Goal: Transaction & Acquisition: Purchase product/service

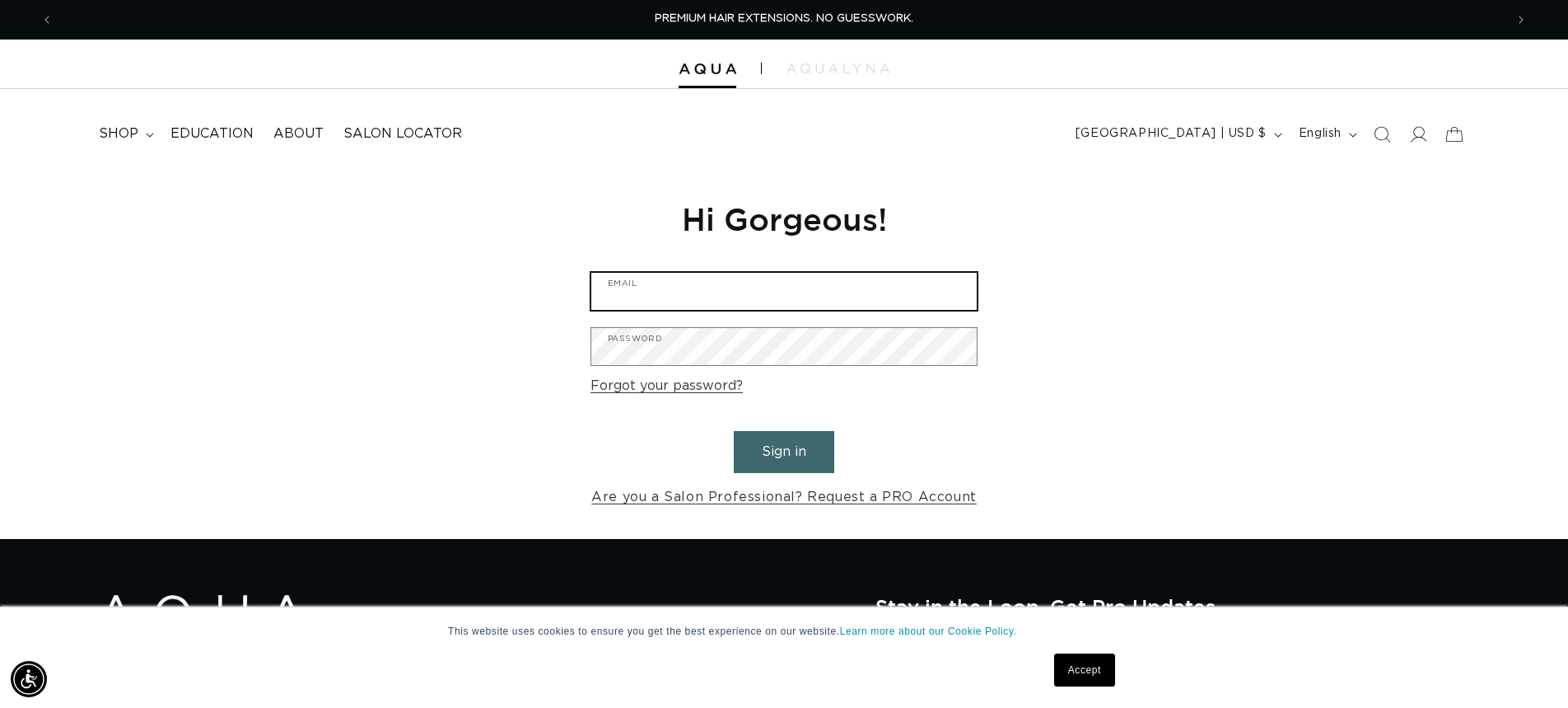
type input "sparksalonmanager@gmail.com"
click at [793, 447] on button "Sign in" at bounding box center [784, 451] width 100 height 42
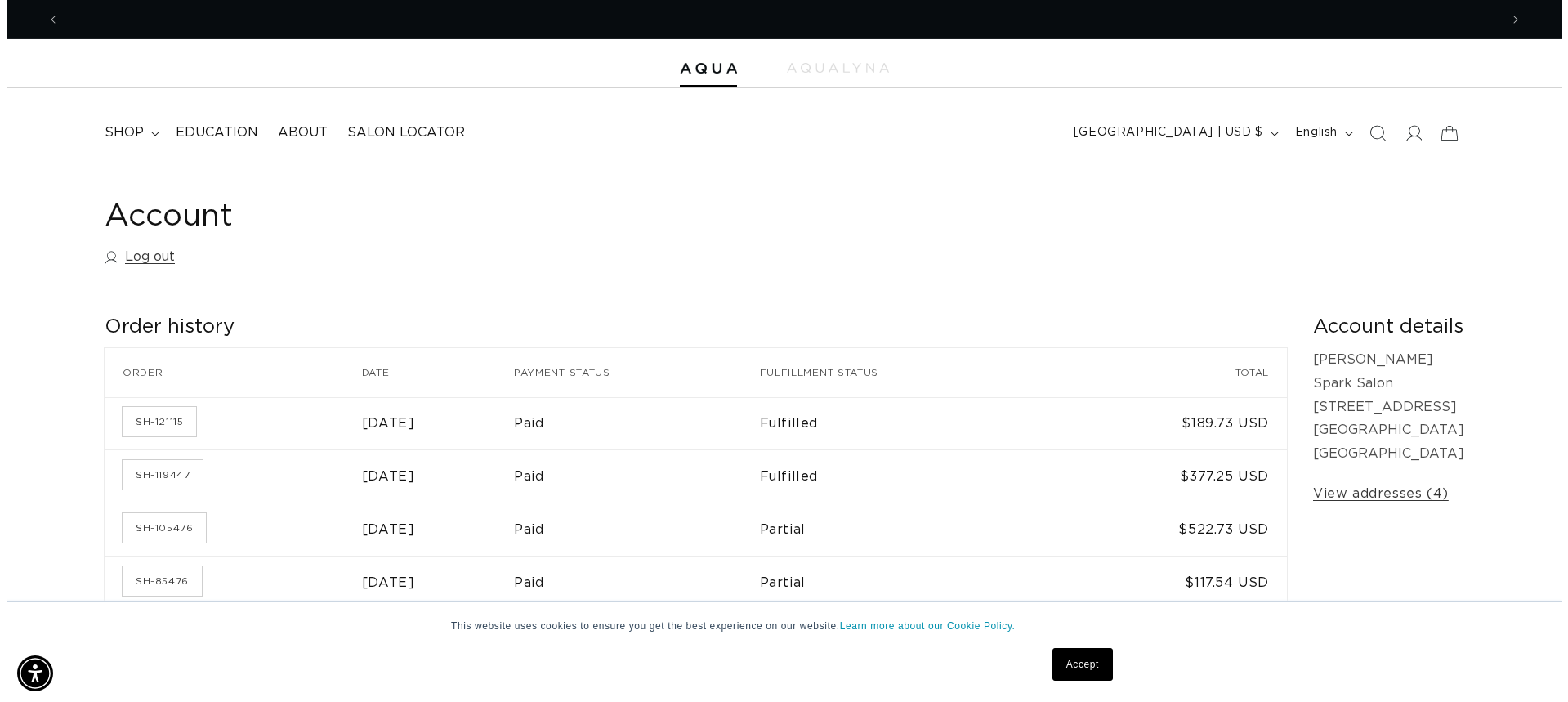
scroll to position [0, 2879]
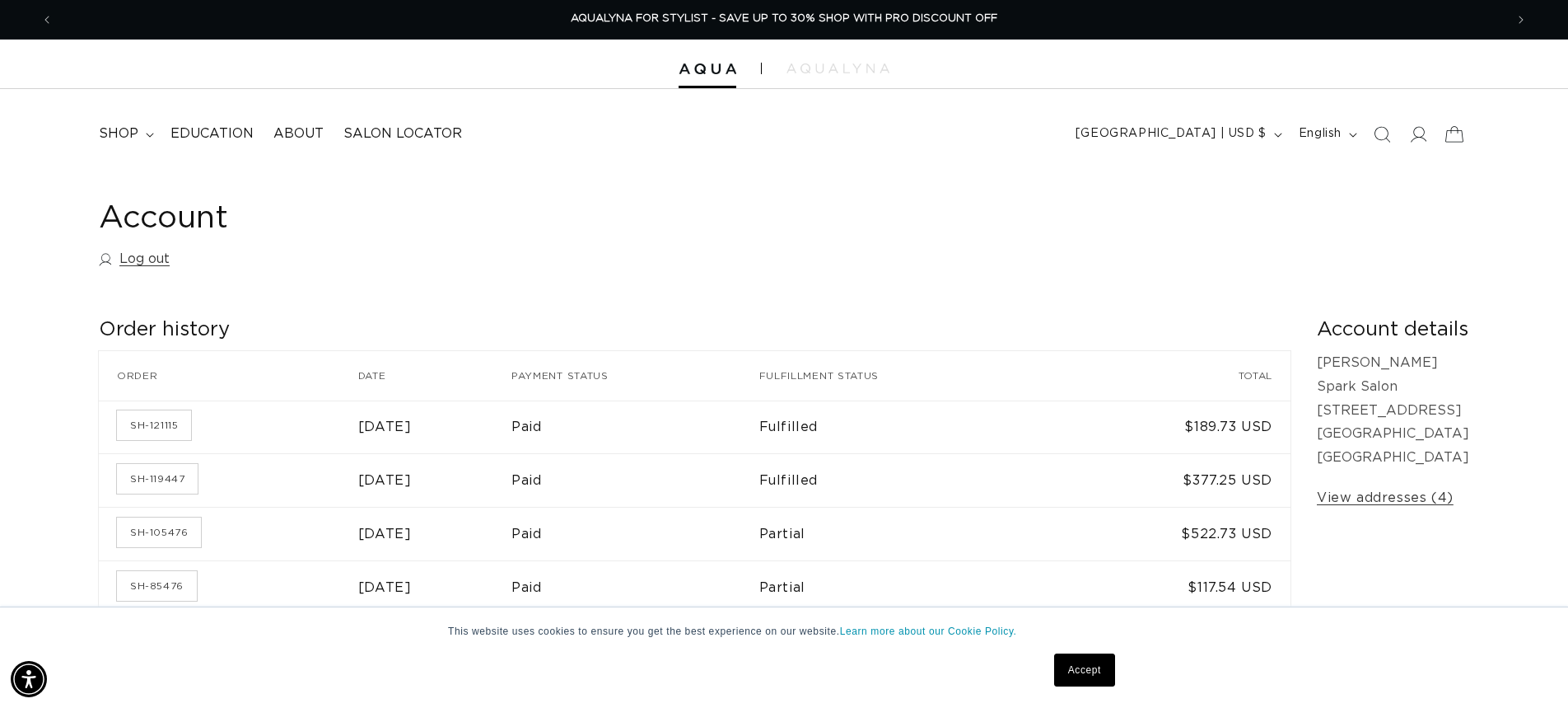
click at [1463, 133] on icon at bounding box center [1453, 133] width 39 height 39
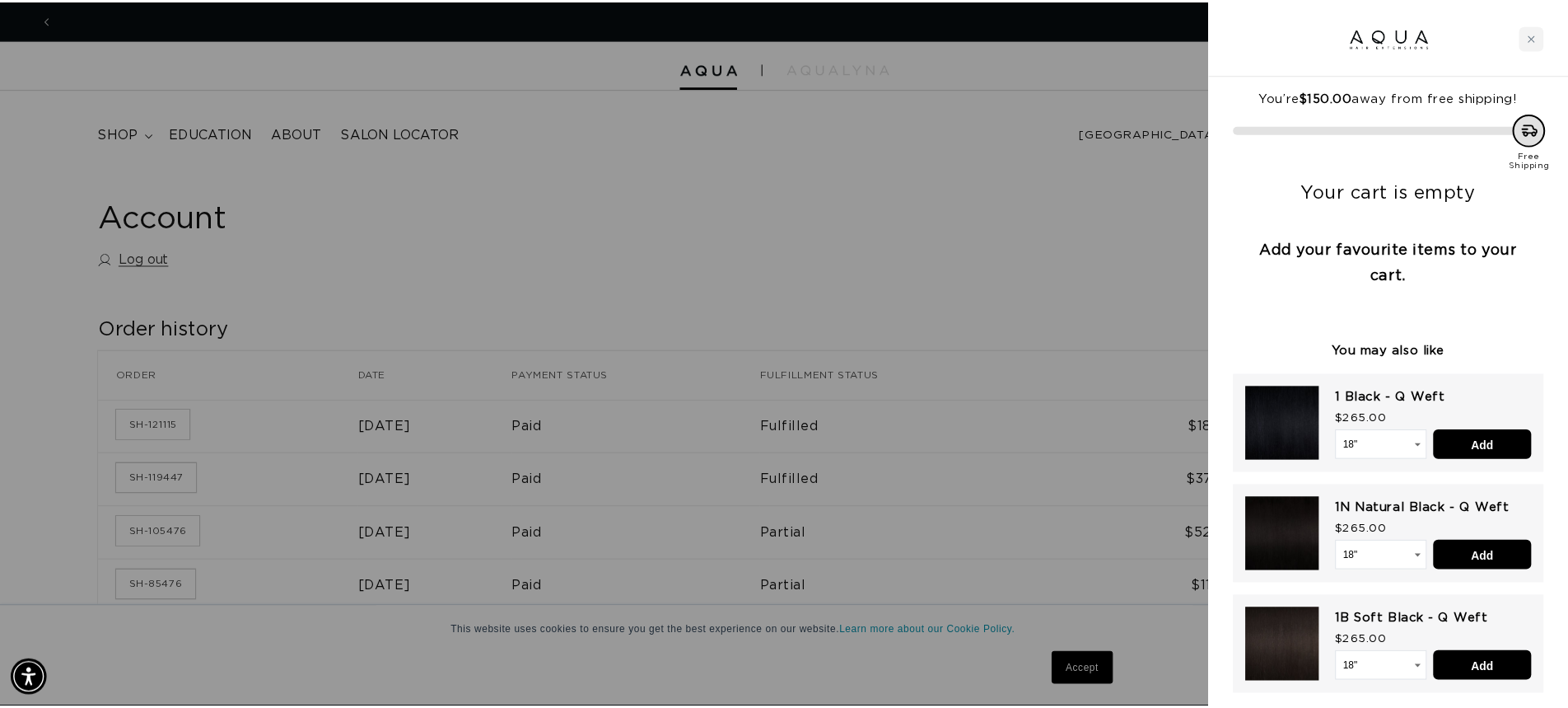
scroll to position [0, 0]
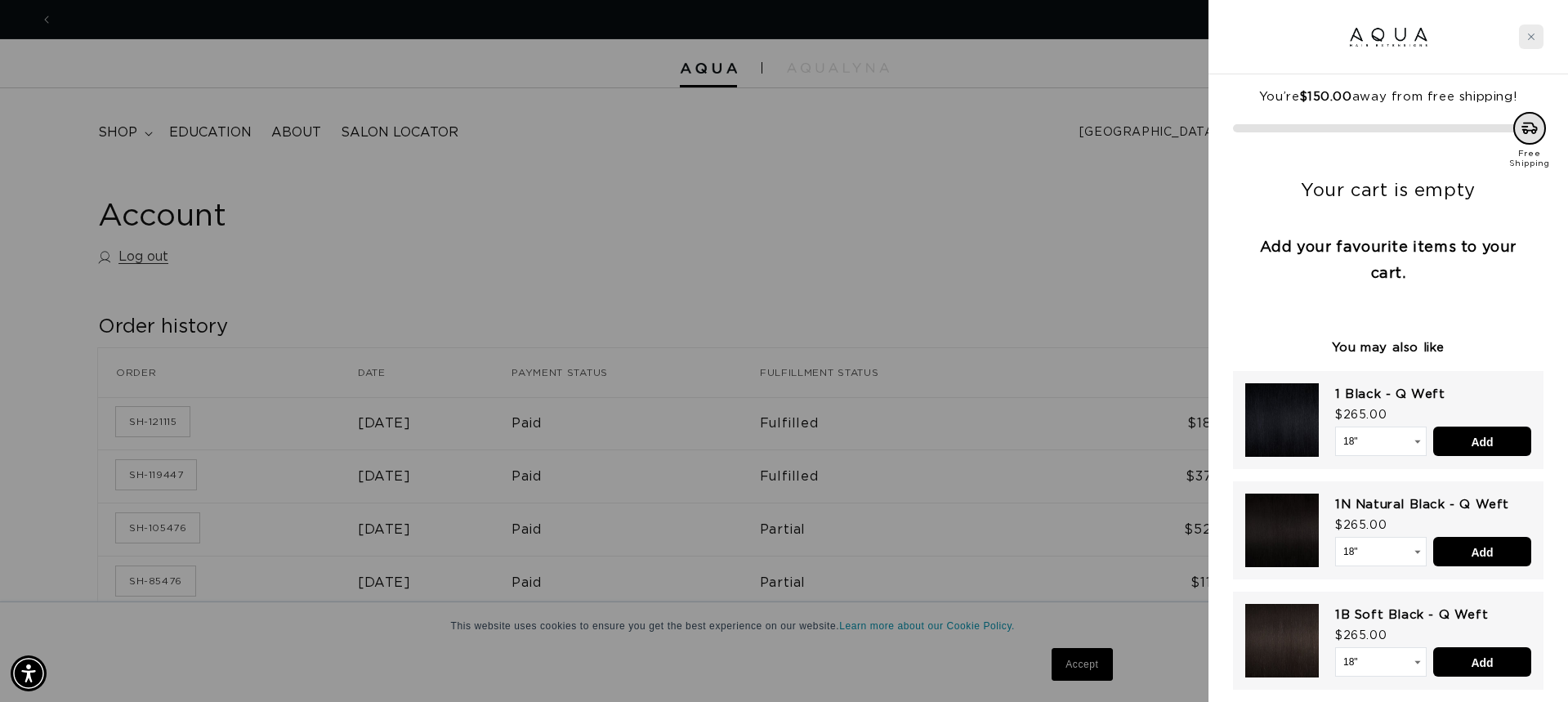
click at [1535, 39] on div "Close cart" at bounding box center [1531, 37] width 25 height 25
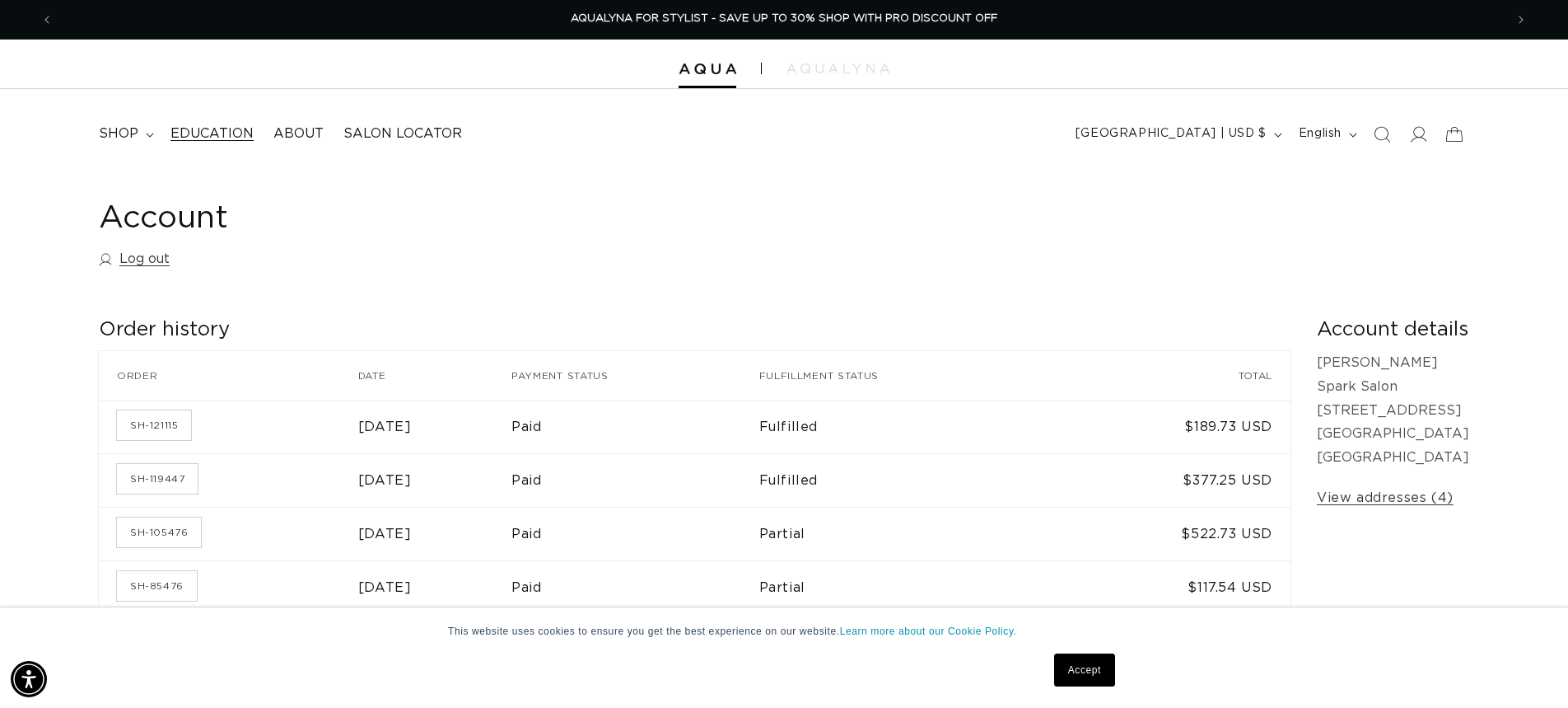
scroll to position [3, 0]
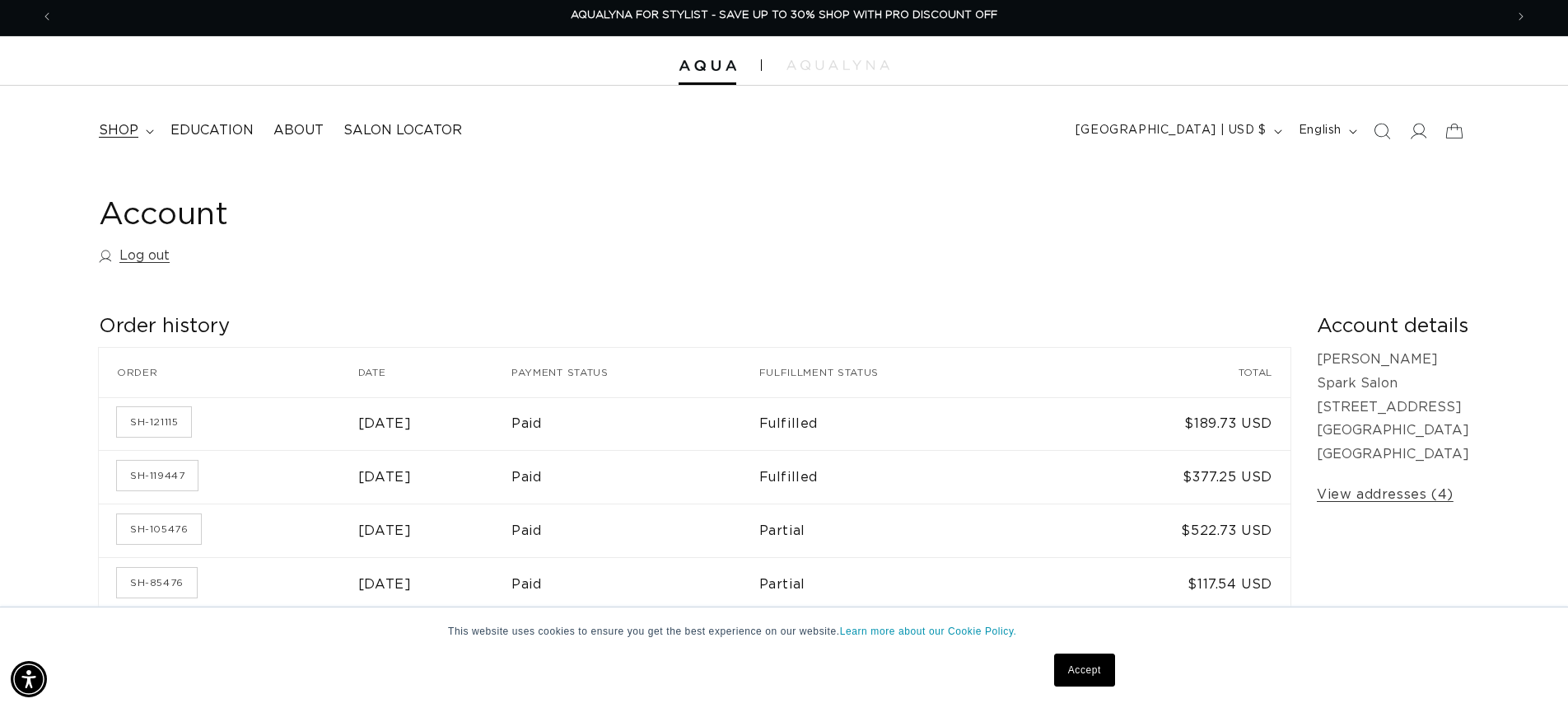
click at [126, 126] on span "shop" at bounding box center [118, 131] width 40 height 17
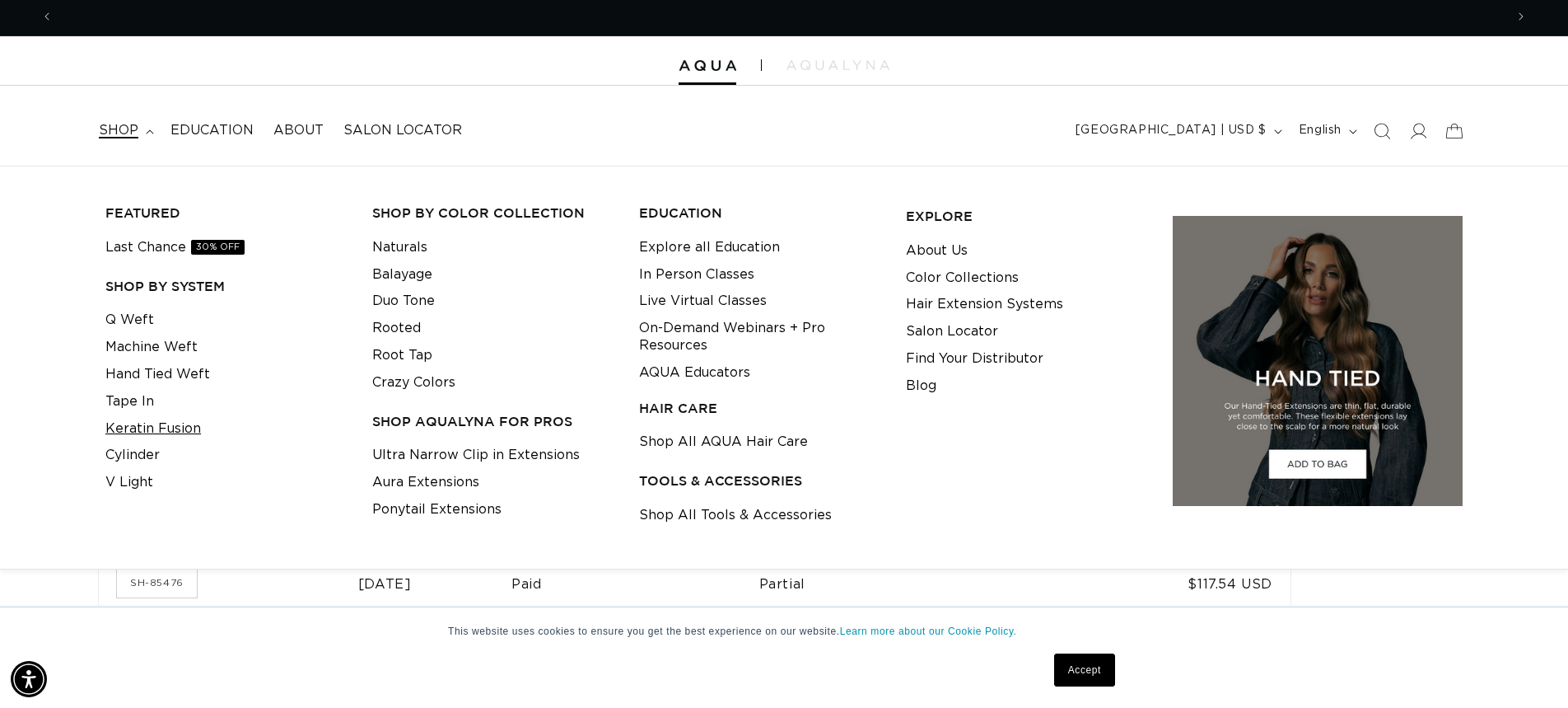
click at [146, 423] on link "Keratin Fusion" at bounding box center [153, 428] width 96 height 27
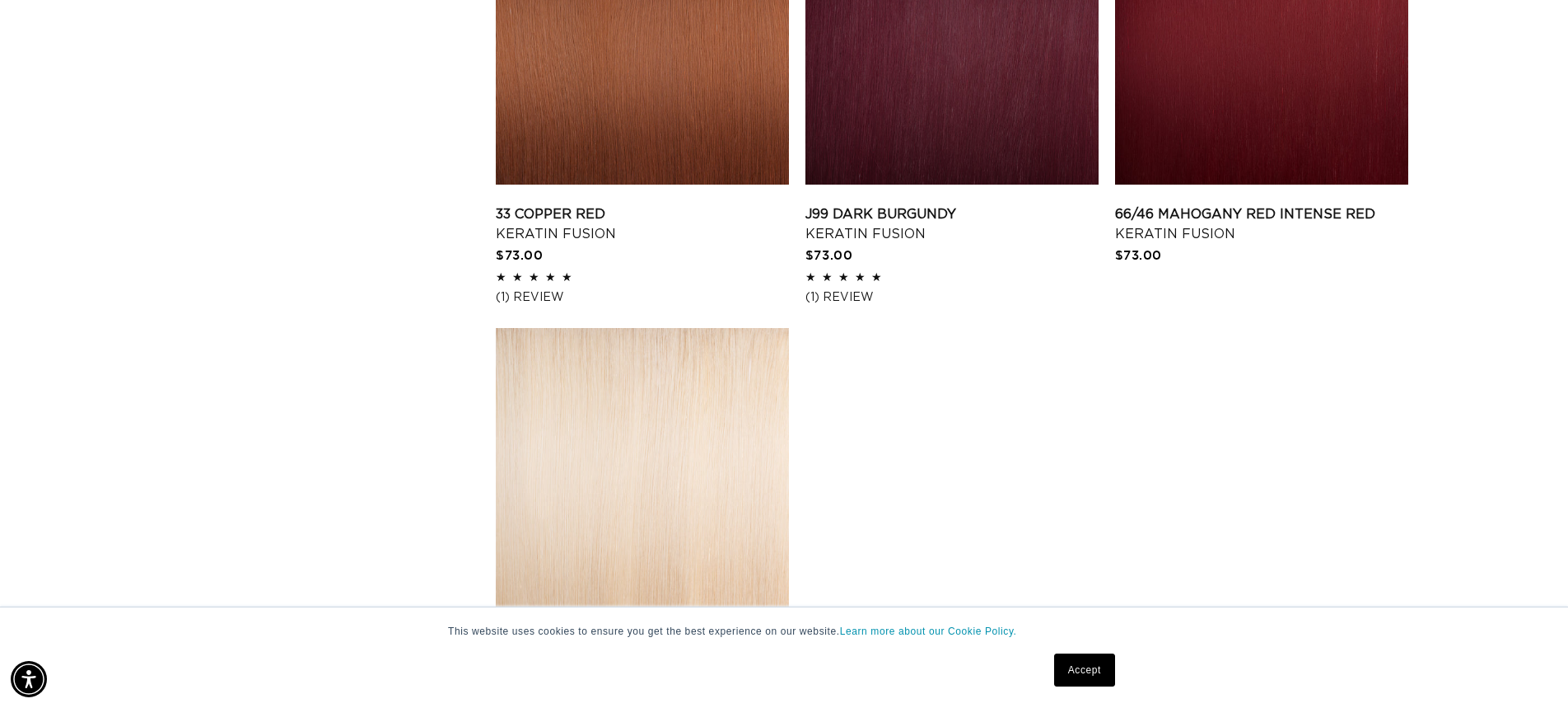
scroll to position [2766, 0]
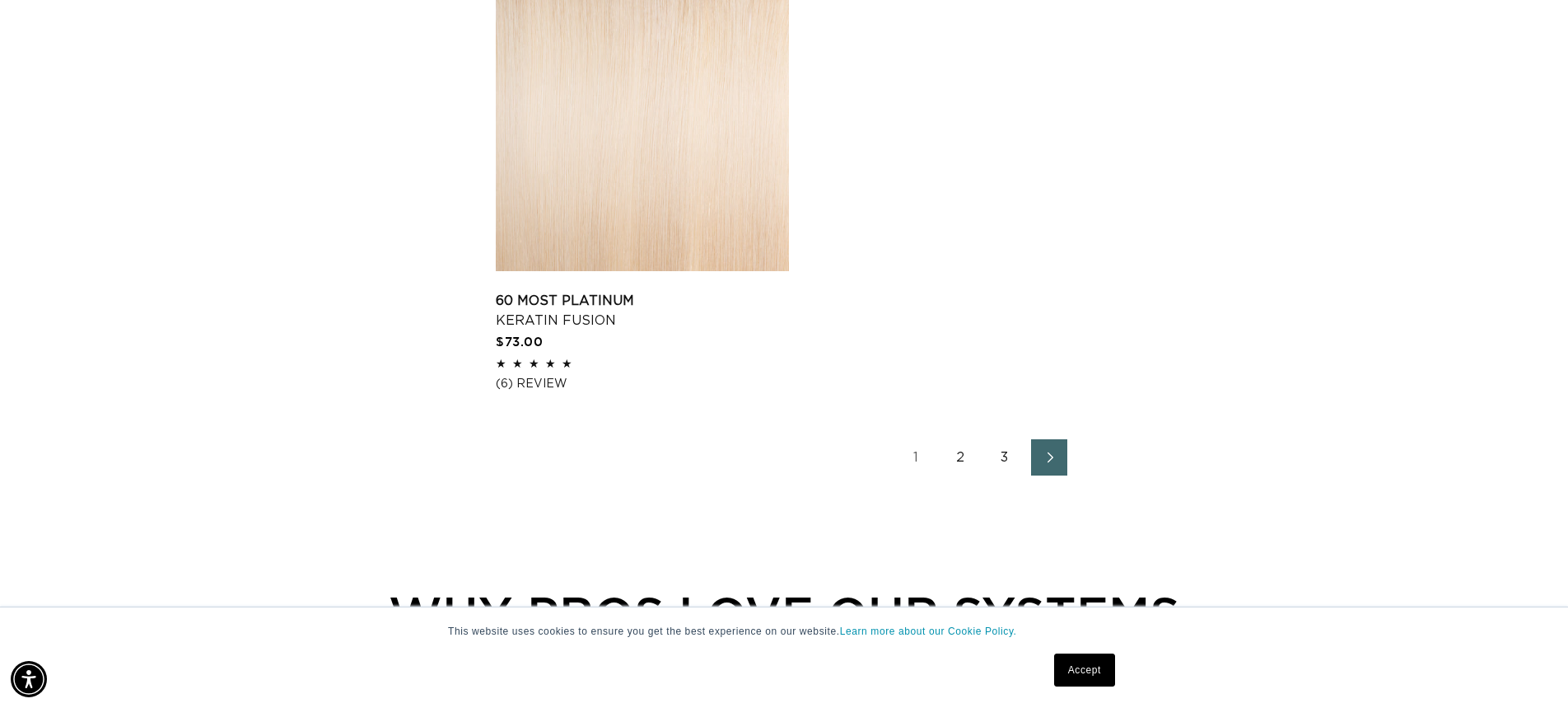
click at [1057, 463] on icon "Next page" at bounding box center [1050, 456] width 22 height 11
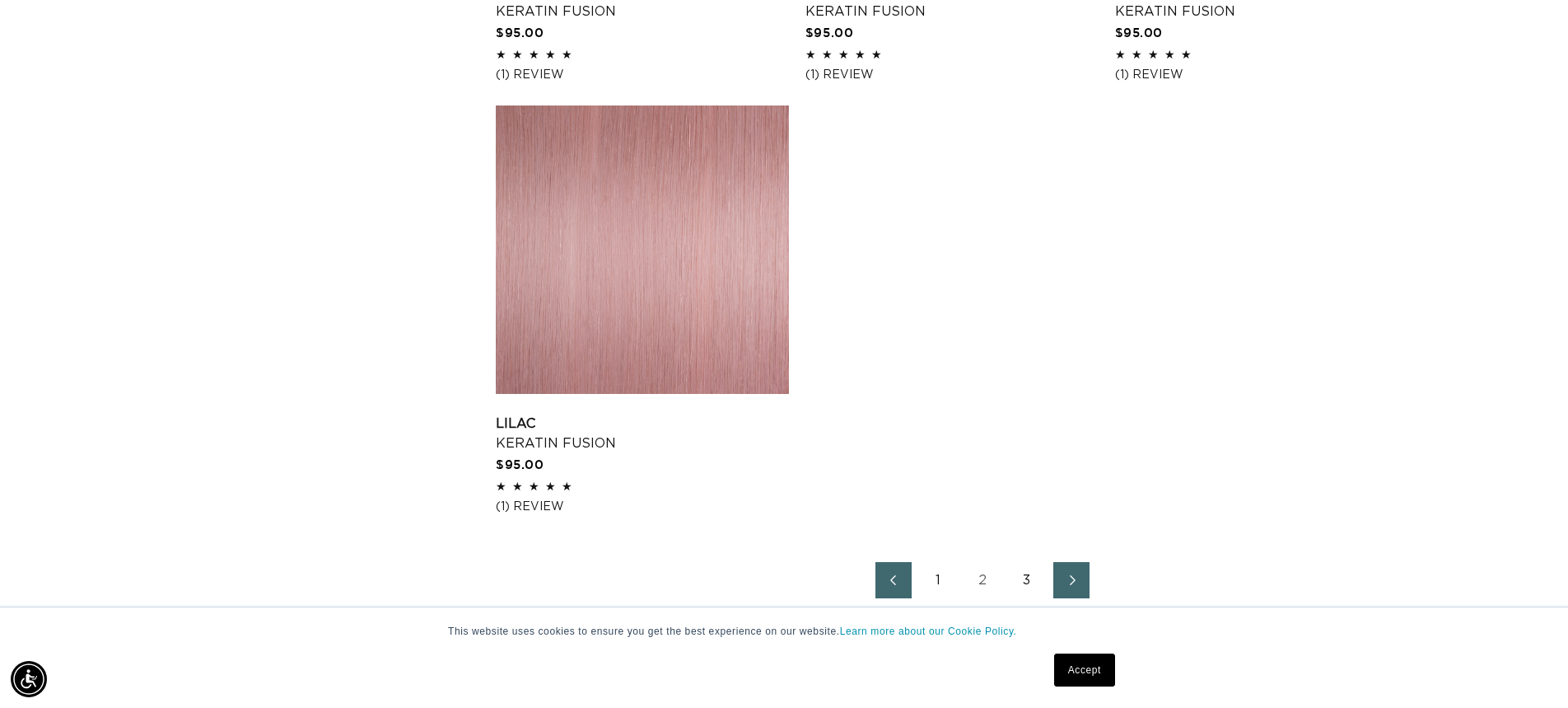
scroll to position [2647, 0]
click at [1077, 583] on icon "Next page" at bounding box center [1071, 576] width 22 height 11
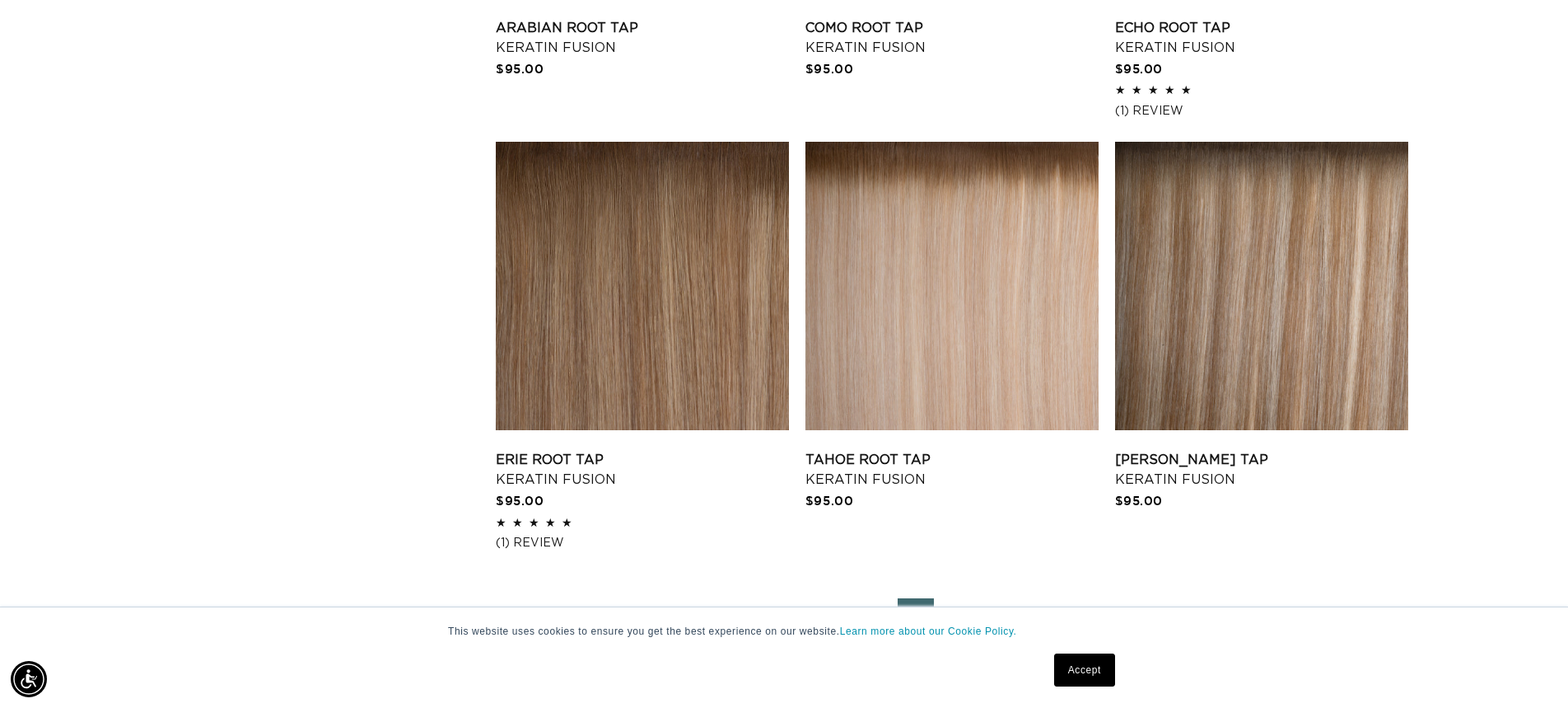
scroll to position [2521, 0]
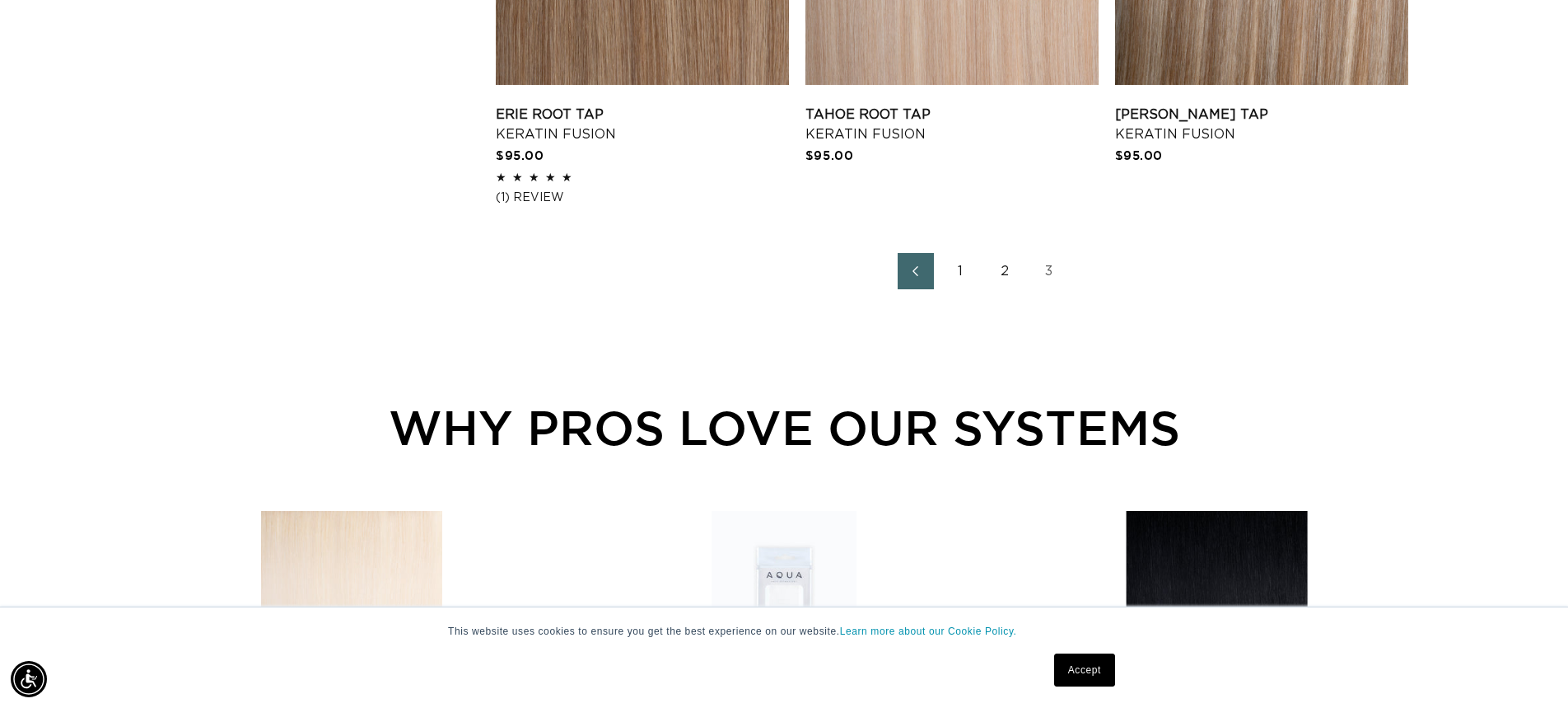
click at [1007, 282] on link "2" at bounding box center [1005, 271] width 36 height 36
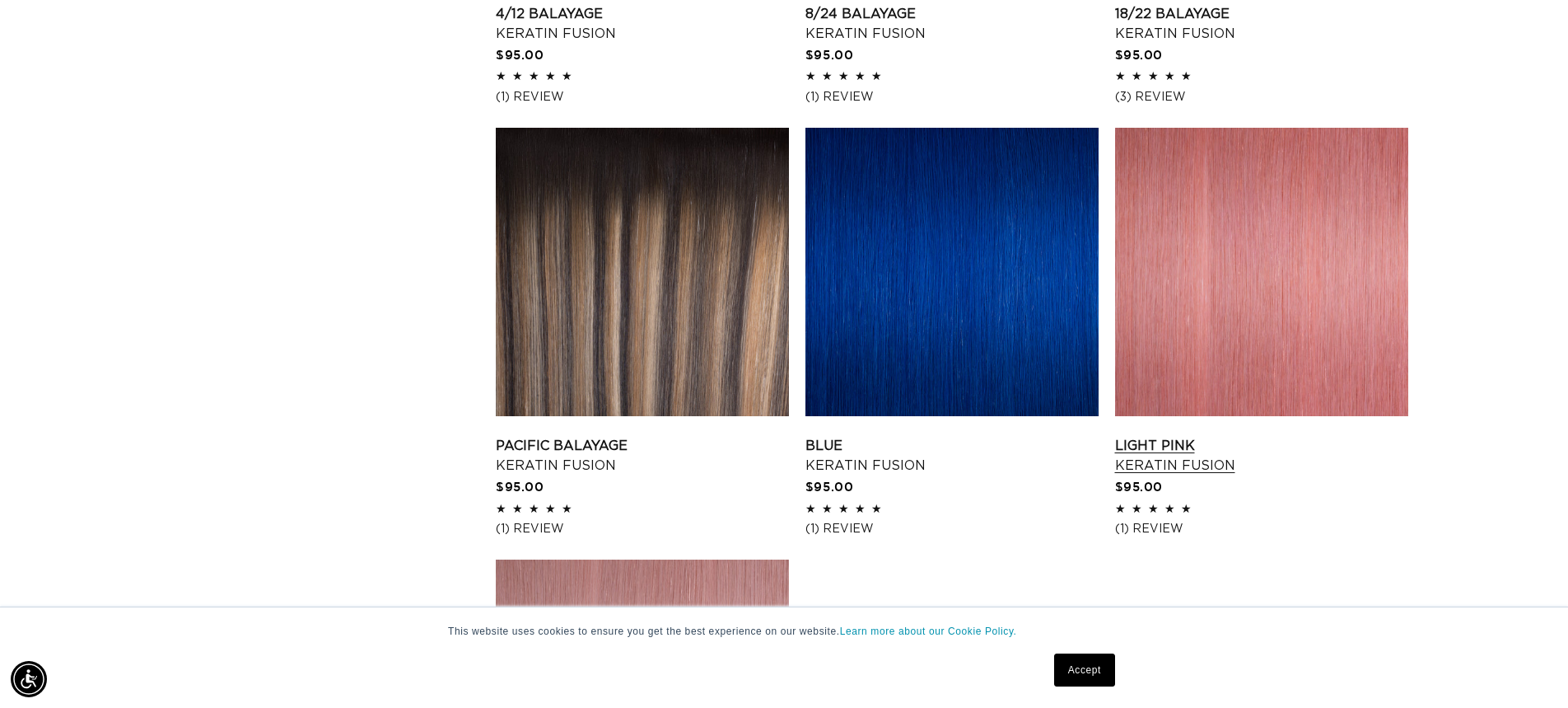
scroll to position [0, 2901]
click at [1281, 436] on link "Light Pink Keratin Fusion" at bounding box center [1260, 456] width 293 height 40
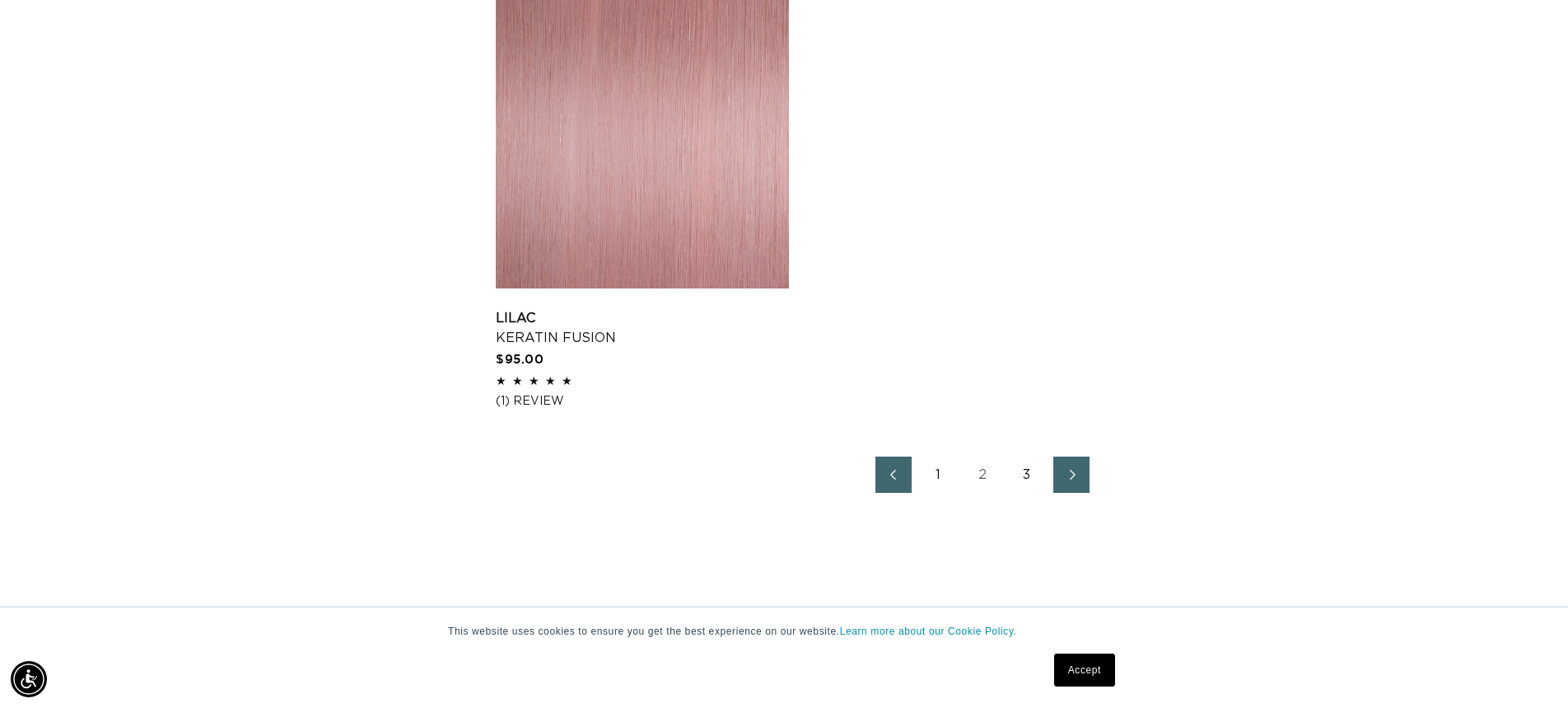
scroll to position [2820, 0]
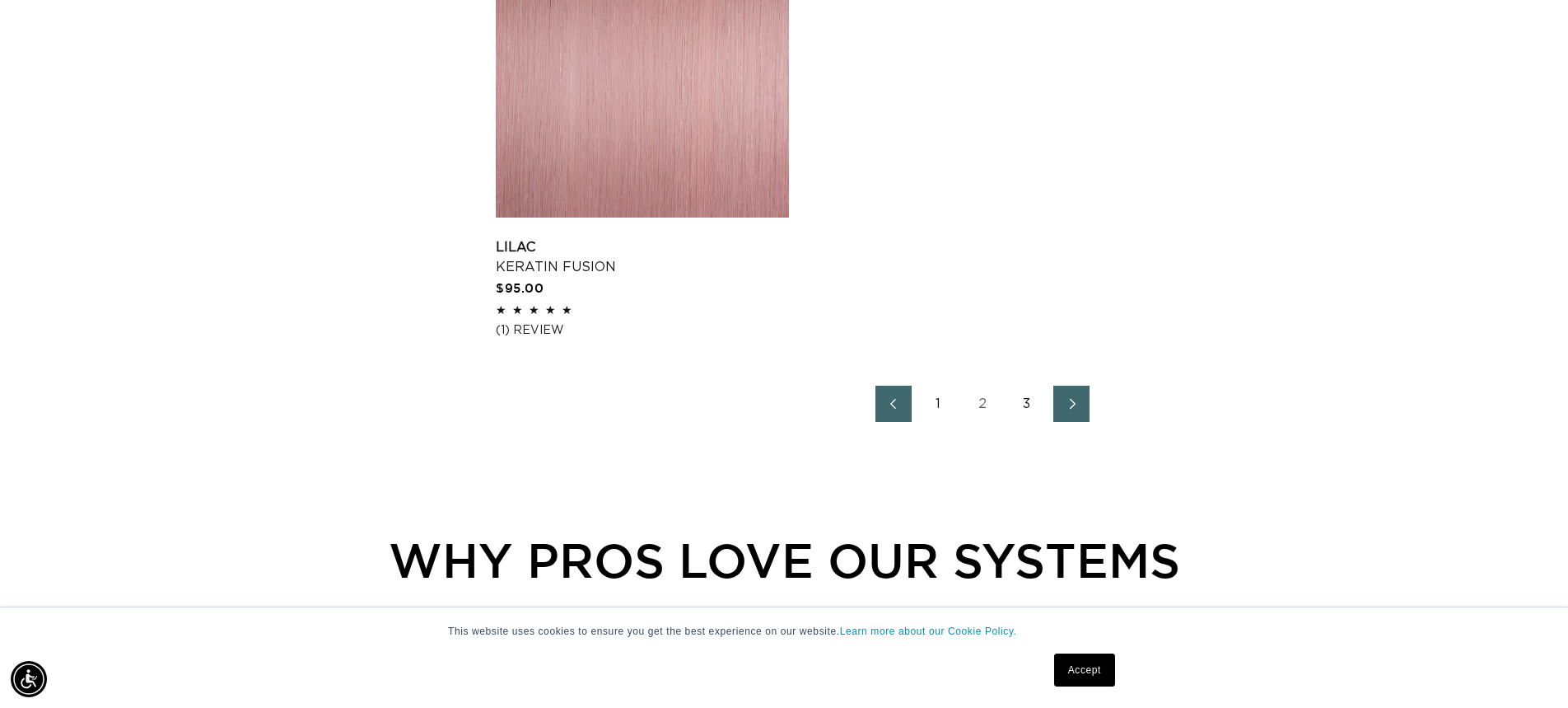
click at [1072, 413] on span "Next page" at bounding box center [1071, 404] width 10 height 20
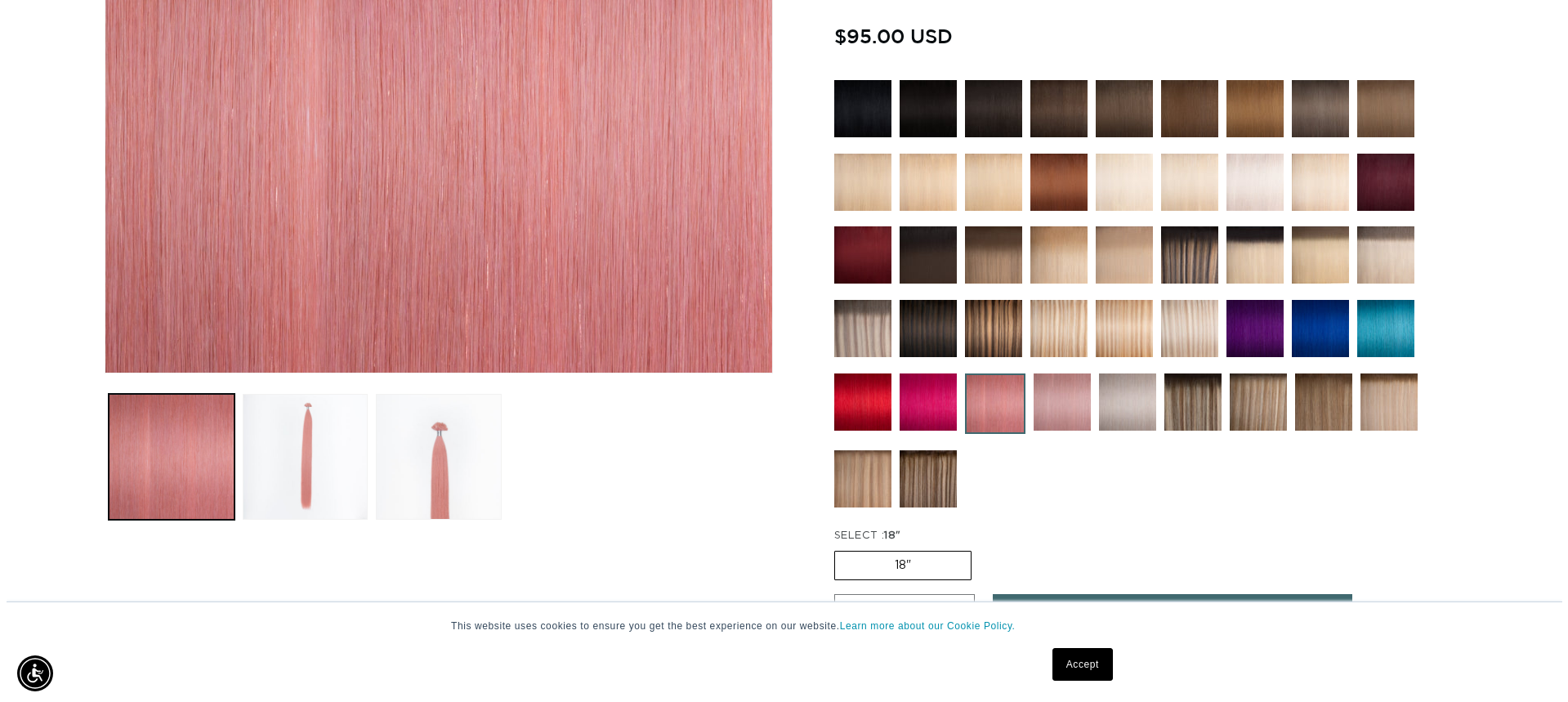
scroll to position [734, 0]
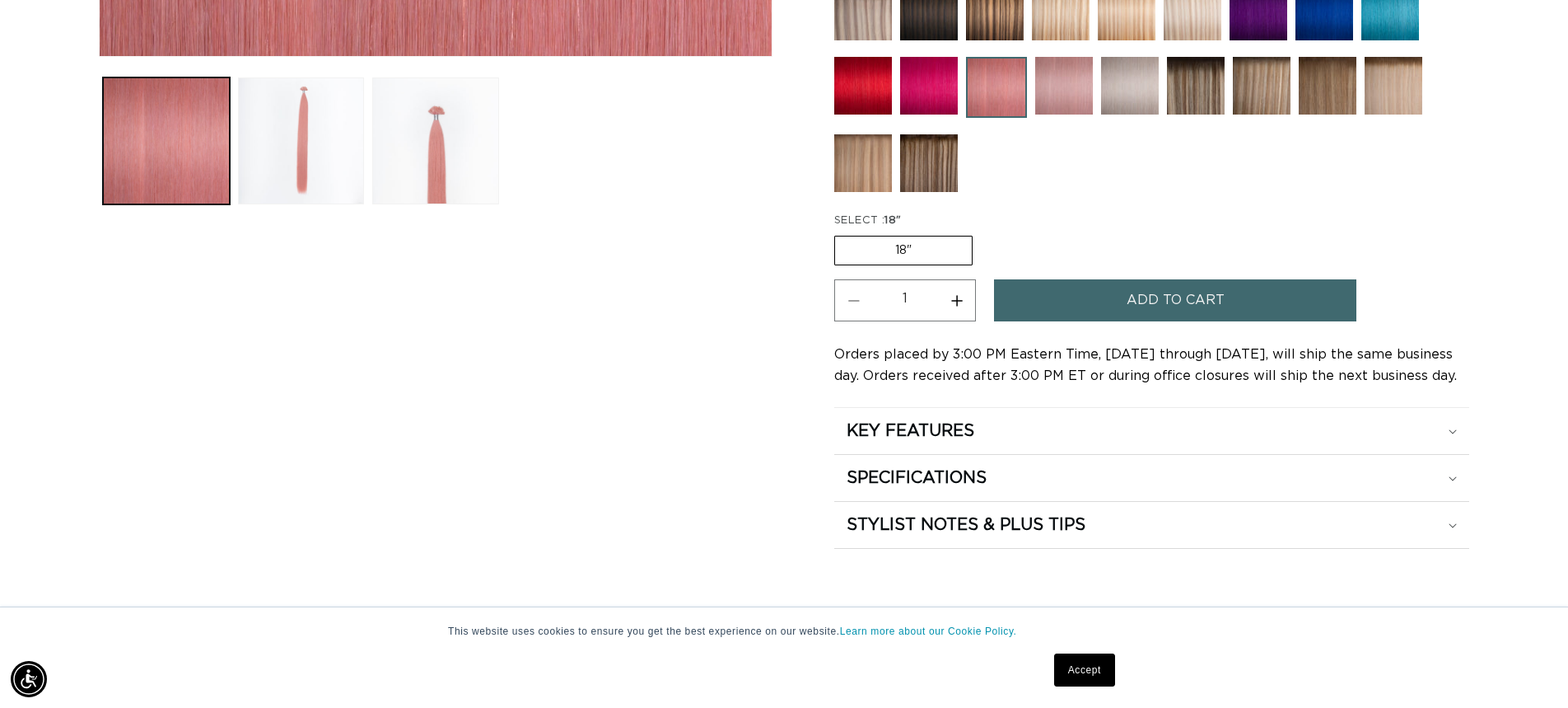
click at [1203, 303] on span "Add to cart" at bounding box center [1175, 300] width 98 height 42
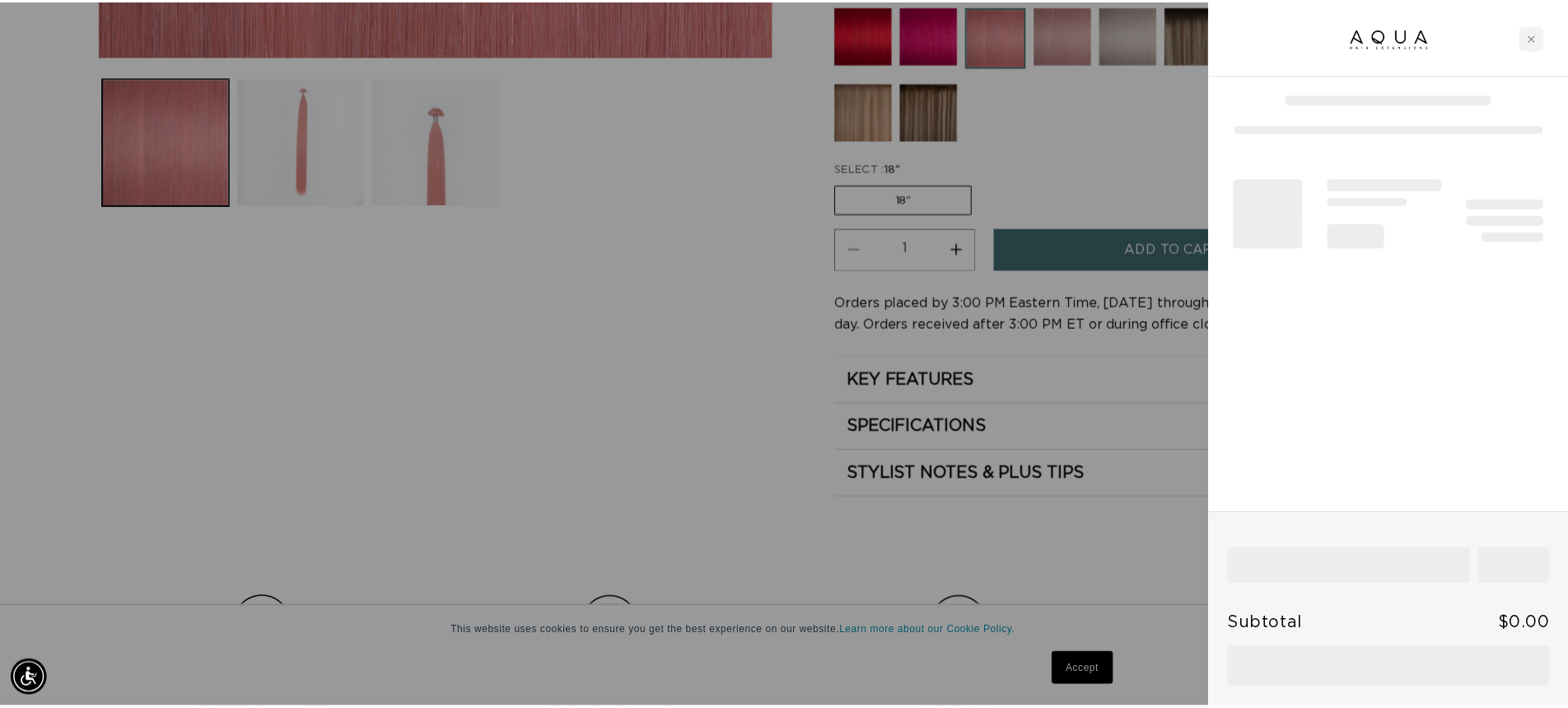
scroll to position [0, 1463]
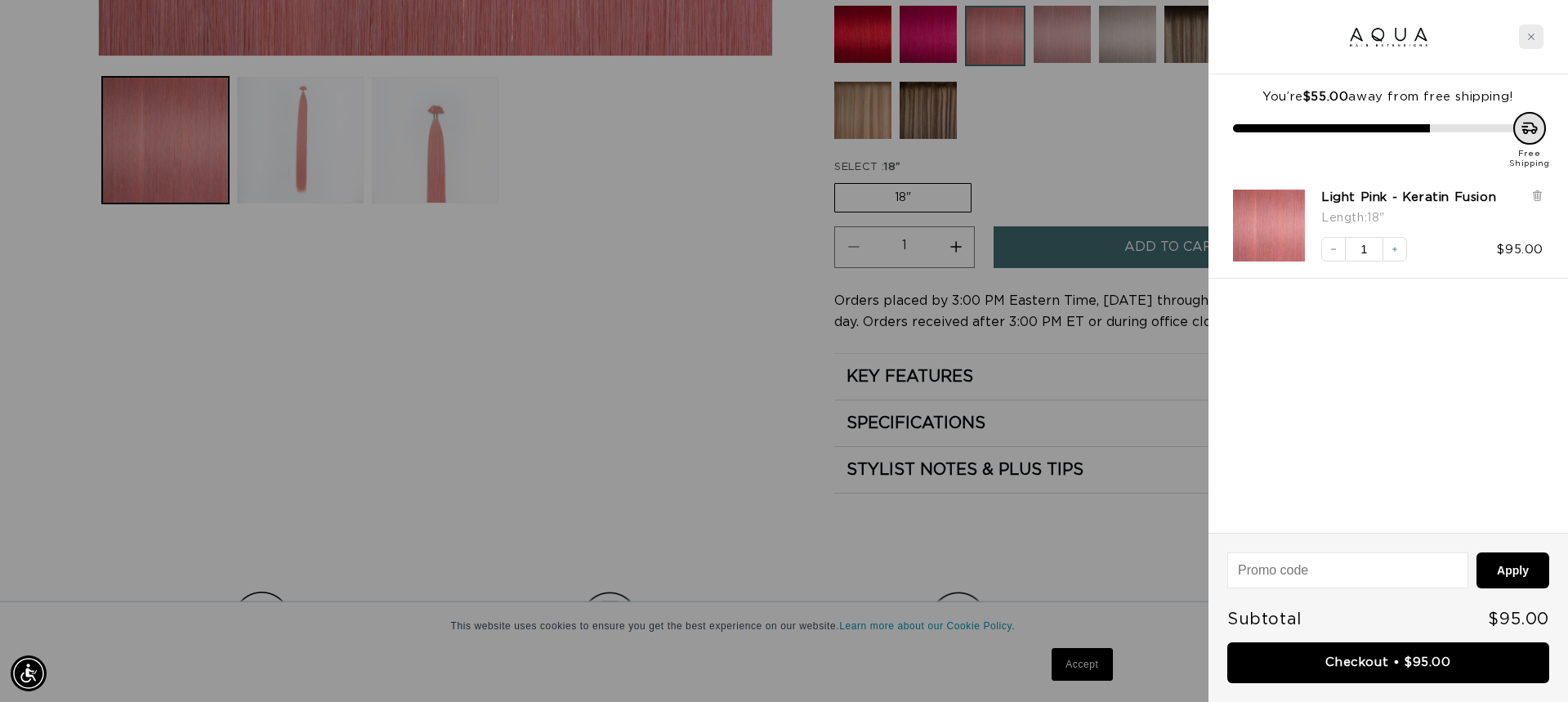
click at [1536, 34] on div "Close cart" at bounding box center [1531, 37] width 25 height 25
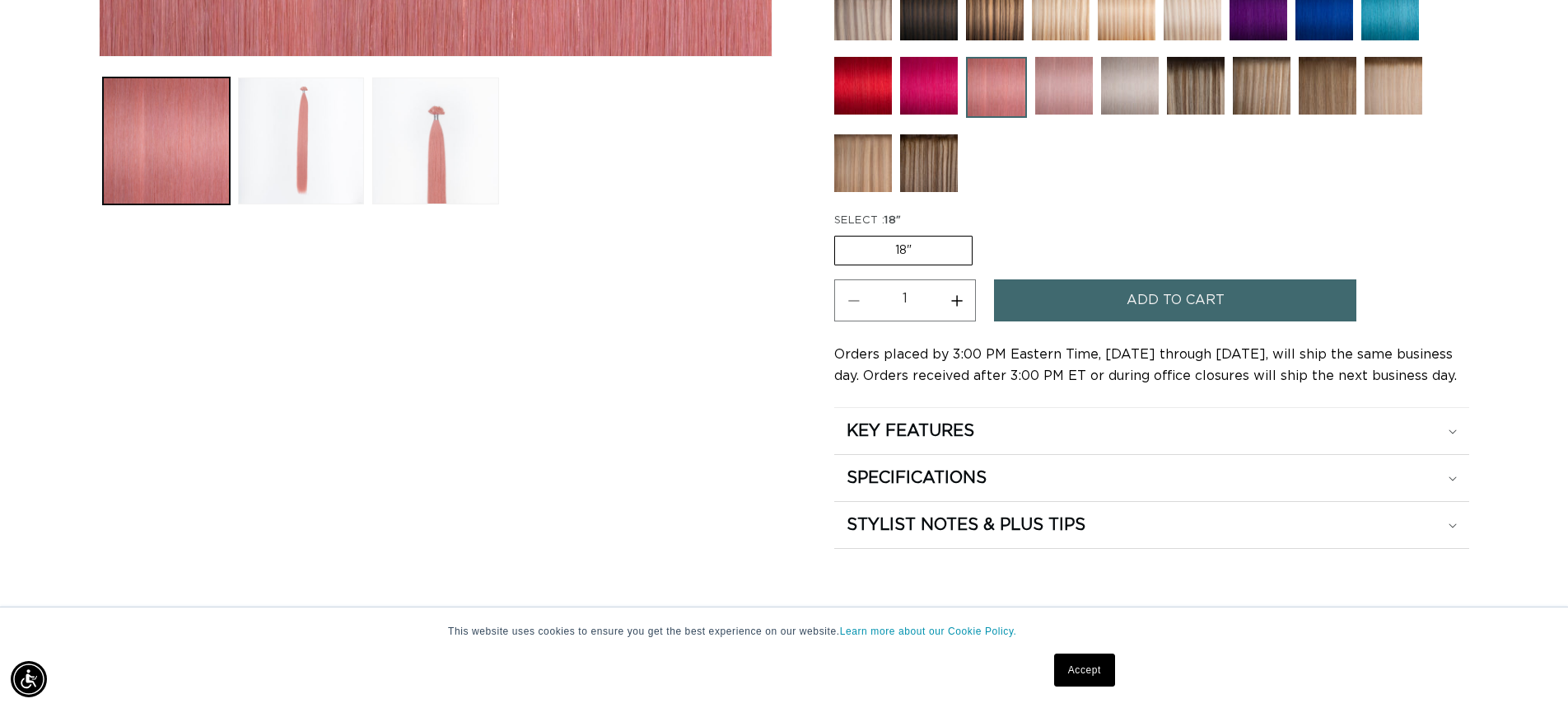
scroll to position [0, 2901]
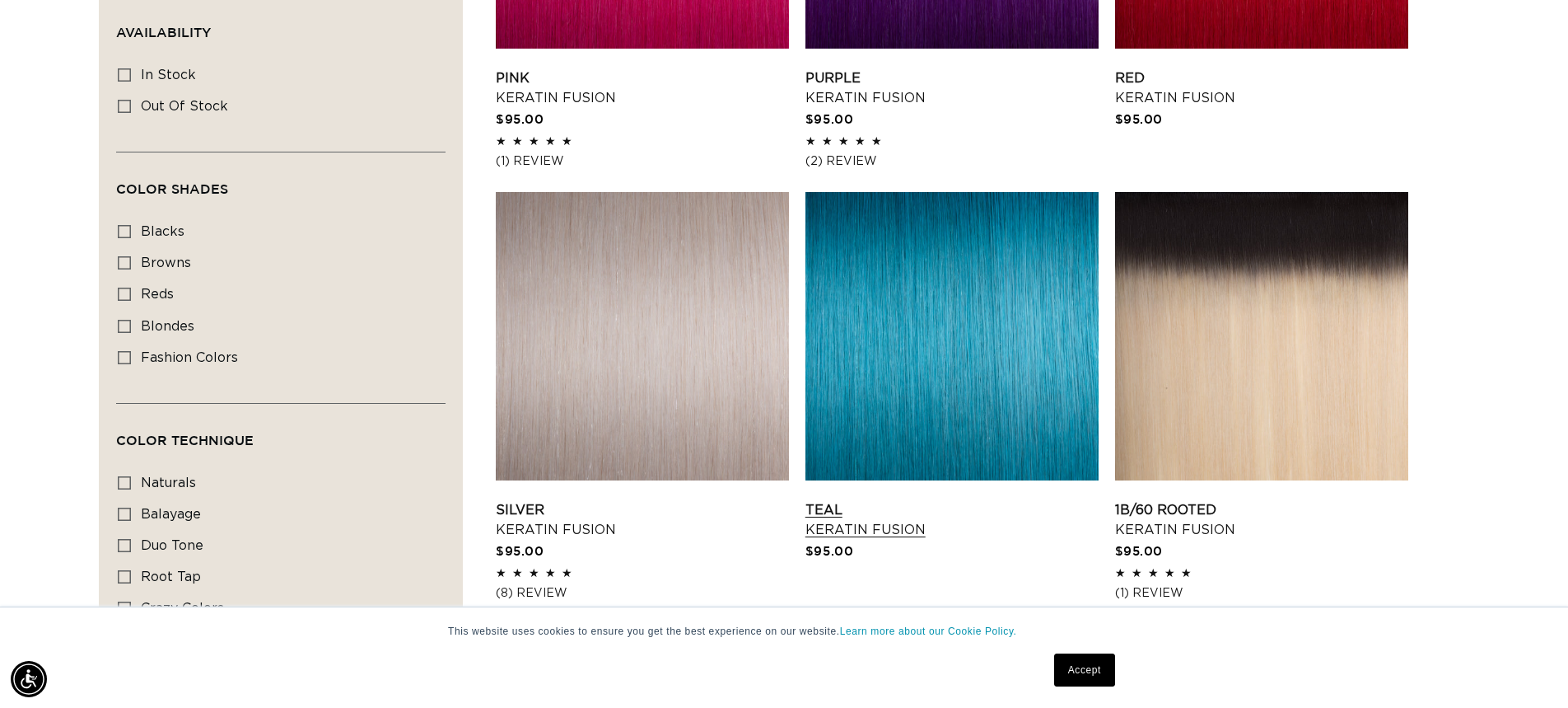
scroll to position [865, 0]
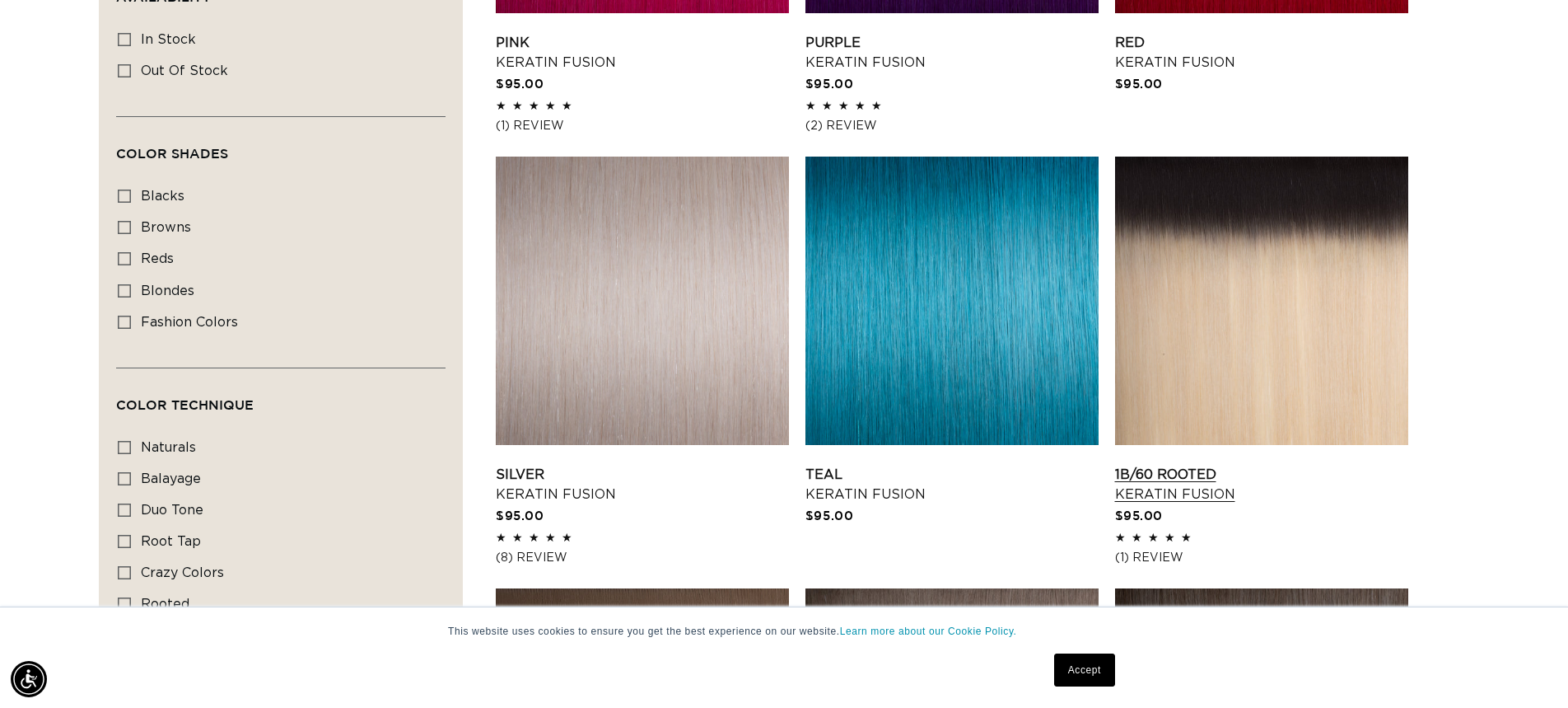
click at [1204, 464] on link "1B/60 Rooted Keratin Fusion" at bounding box center [1260, 484] width 293 height 40
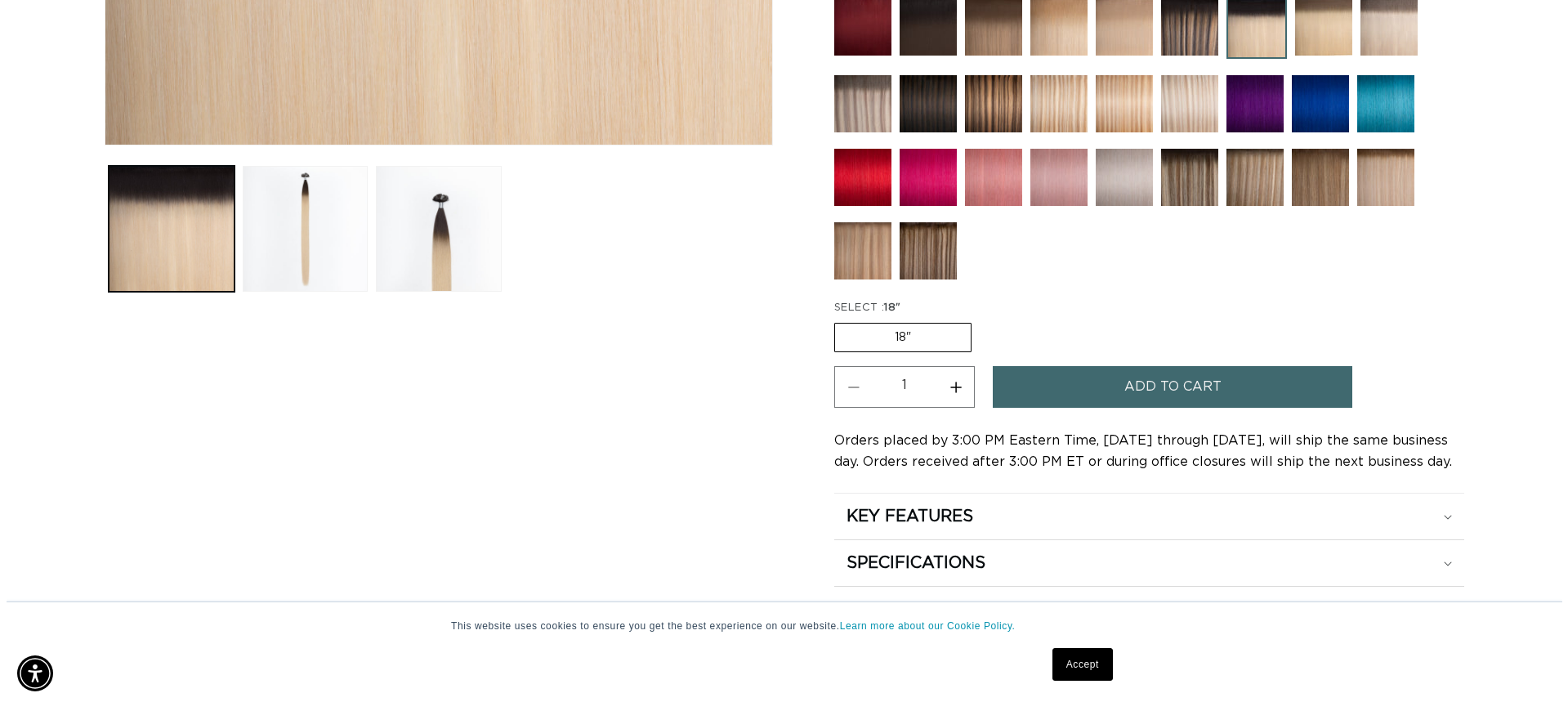
scroll to position [657, 0]
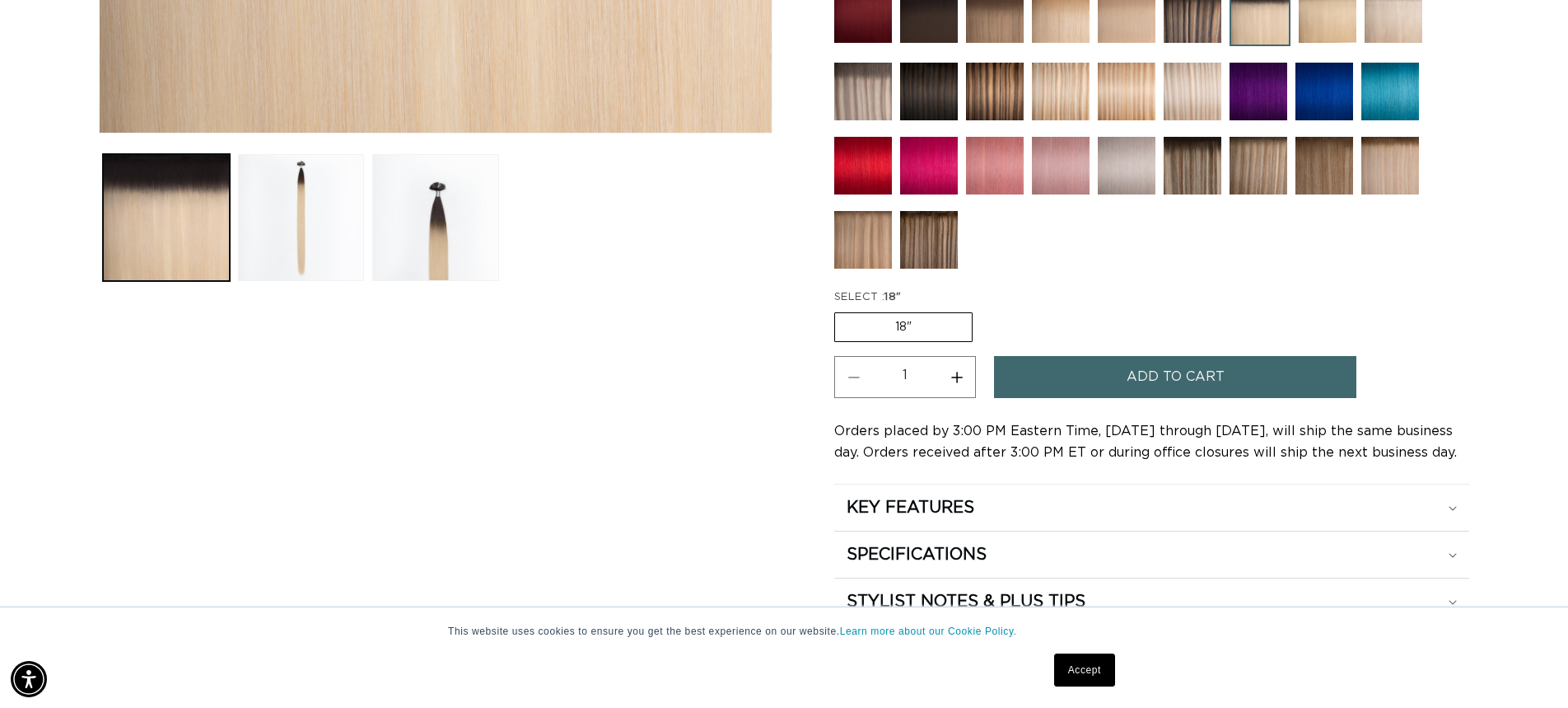
click at [1276, 380] on button "Add to cart" at bounding box center [1174, 377] width 362 height 42
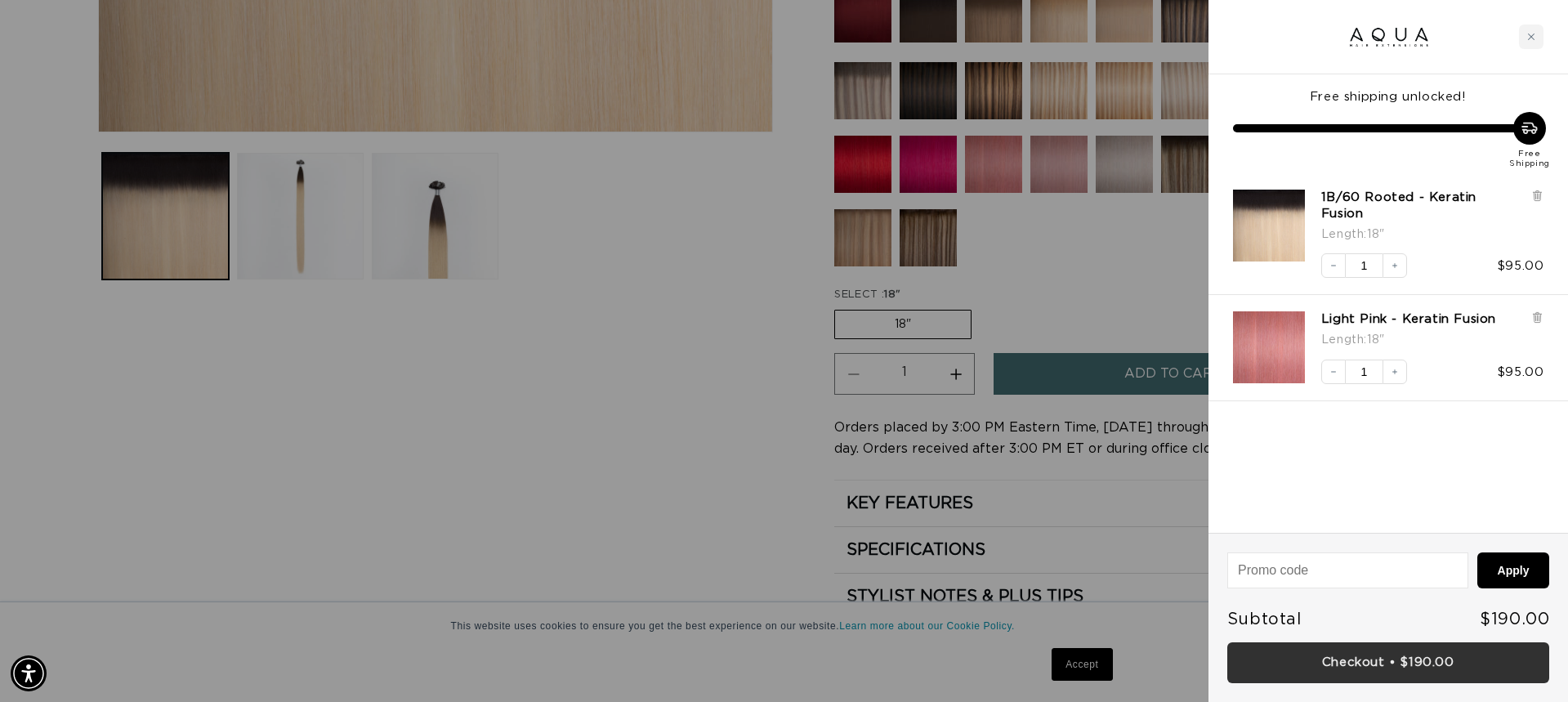
scroll to position [0, 1451]
click at [1419, 658] on link "Checkout • $190.00" at bounding box center [1387, 663] width 321 height 42
